Goal: Transaction & Acquisition: Purchase product/service

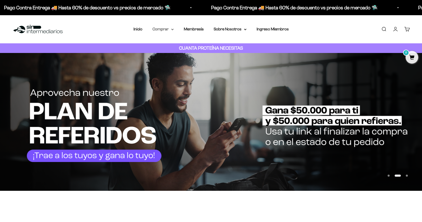
click at [172, 30] on icon at bounding box center [172, 30] width 3 height 2
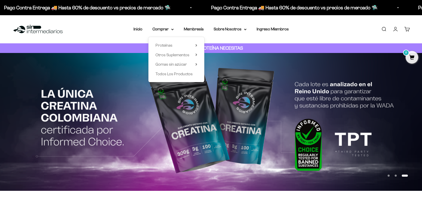
click at [187, 140] on img at bounding box center [211, 121] width 422 height 137
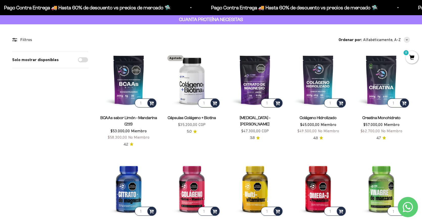
scroll to position [24, 0]
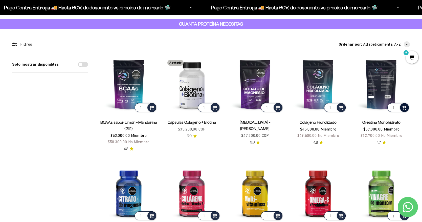
click at [404, 107] on span at bounding box center [404, 107] width 5 height 6
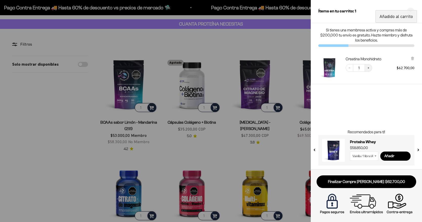
click at [369, 68] on icon "Increase quantity" at bounding box center [368, 67] width 3 height 3
click at [373, 155] on select "Vainilla / 1 libra (460g) Vainilla / 2 libras (910g) Vainilla / 5 libras (2280g…" at bounding box center [364, 155] width 28 height 9
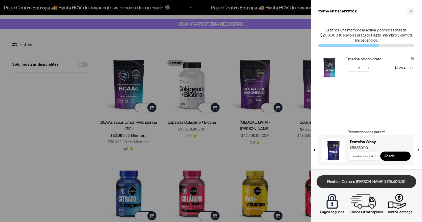
click at [367, 186] on link "Finalizar Compra [PERSON_NAME] $125.400,00" at bounding box center [367, 181] width 100 height 13
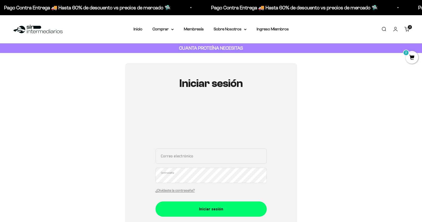
click at [409, 28] on cart-count "2 artículos 2" at bounding box center [410, 27] width 4 height 4
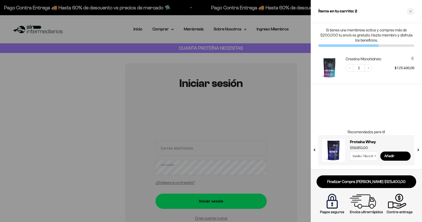
click at [372, 181] on link "Finalizar Compra [PERSON_NAME] $125.400,00" at bounding box center [367, 181] width 100 height 13
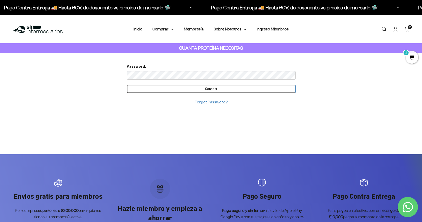
click at [191, 90] on input "Connect" at bounding box center [211, 89] width 169 height 9
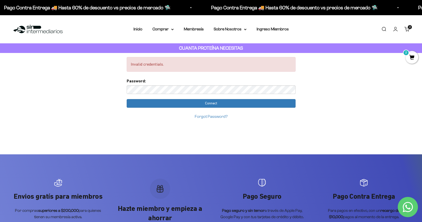
click at [411, 28] on cart-count "2 artículos 2" at bounding box center [410, 27] width 4 height 4
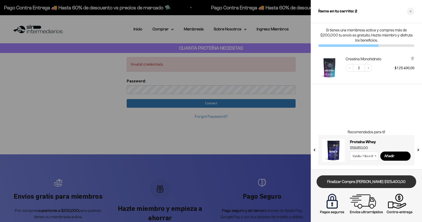
click at [371, 182] on link "Finalizar Compra [PERSON_NAME] $125.400,00" at bounding box center [367, 181] width 100 height 13
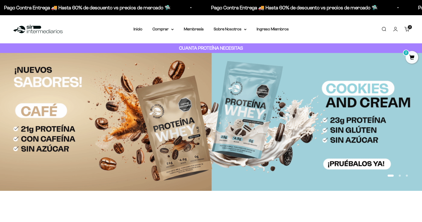
click at [407, 28] on link "Carrito 2 artículos 2" at bounding box center [408, 29] width 6 height 6
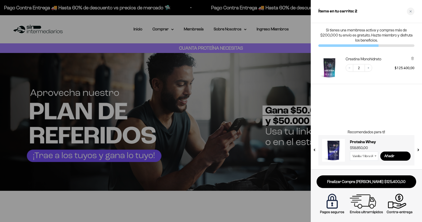
click at [302, 32] on div at bounding box center [211, 111] width 422 height 222
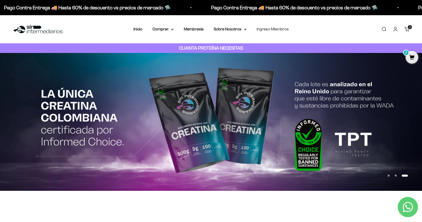
click at [264, 30] on link "Ingreso Miembros" at bounding box center [273, 29] width 32 height 4
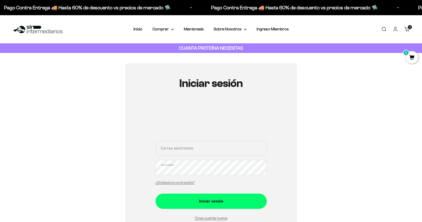
click at [183, 149] on input "Correo electrónico" at bounding box center [211, 147] width 111 height 15
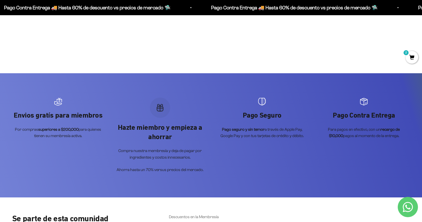
scroll to position [32, 0]
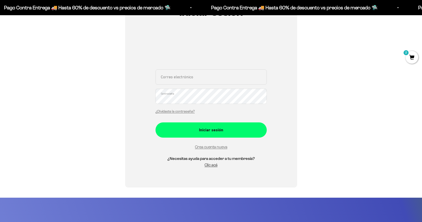
scroll to position [60, 0]
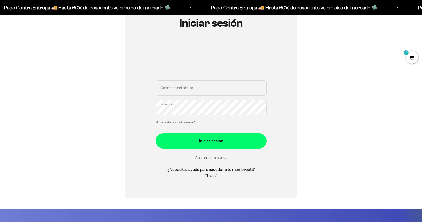
click at [215, 158] on link "Crea cuenta nueva" at bounding box center [211, 157] width 32 height 4
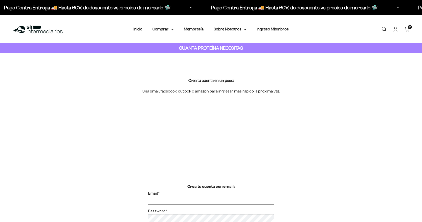
scroll to position [138, 0]
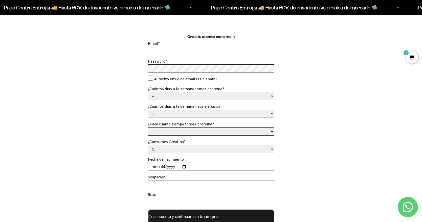
click at [176, 51] on input "Email *" at bounding box center [211, 51] width 126 height 8
type input "obsang4888@gmail.com"
click at [150, 79] on consent"] "Autorizo envío de emails (sin spam)" at bounding box center [150, 77] width 5 height 5
click at [151, 77] on consent"] "Autorizo envío de emails (sin spam)" at bounding box center [150, 77] width 5 height 5
checkbox consent"] "false"
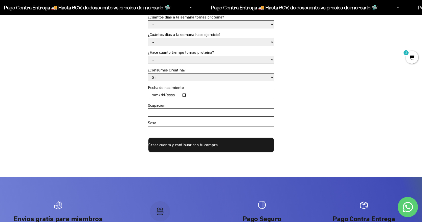
scroll to position [170, 0]
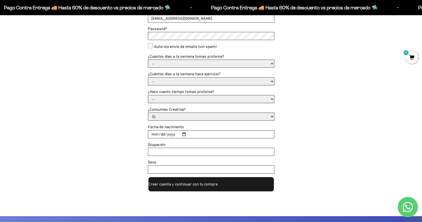
click at [192, 183] on button "Crear cuenta y continuar con tu compra" at bounding box center [211, 183] width 127 height 15
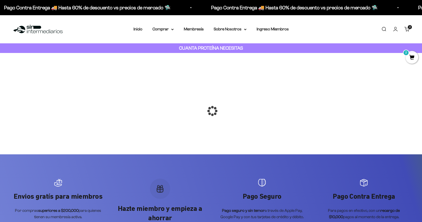
click at [413, 56] on span "2" at bounding box center [412, 57] width 13 height 13
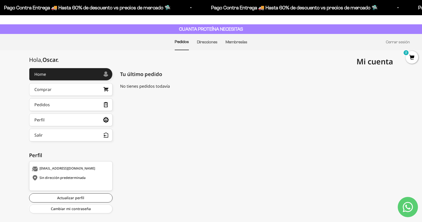
scroll to position [6, 0]
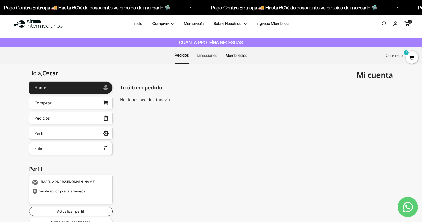
click at [241, 55] on link "Membresías" at bounding box center [237, 55] width 22 height 4
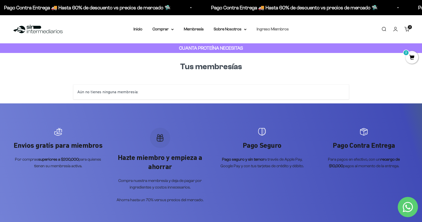
click at [272, 30] on link "Ingreso Miembros" at bounding box center [273, 29] width 32 height 4
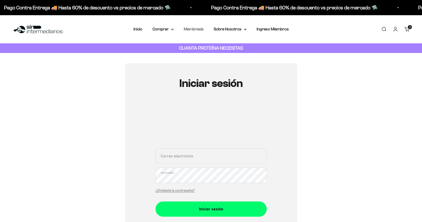
click at [198, 30] on link "Membresía" at bounding box center [194, 29] width 20 height 4
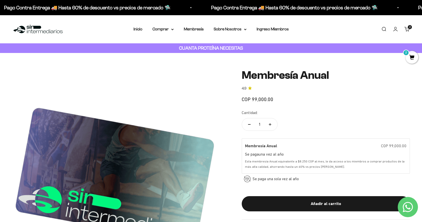
click at [410, 28] on span "2" at bounding box center [410, 27] width 1 height 3
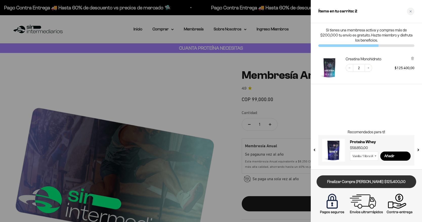
click at [354, 181] on link "Finalizar Compra [PERSON_NAME] $125.400,00" at bounding box center [367, 181] width 100 height 13
